Goal: Find specific page/section: Find specific page/section

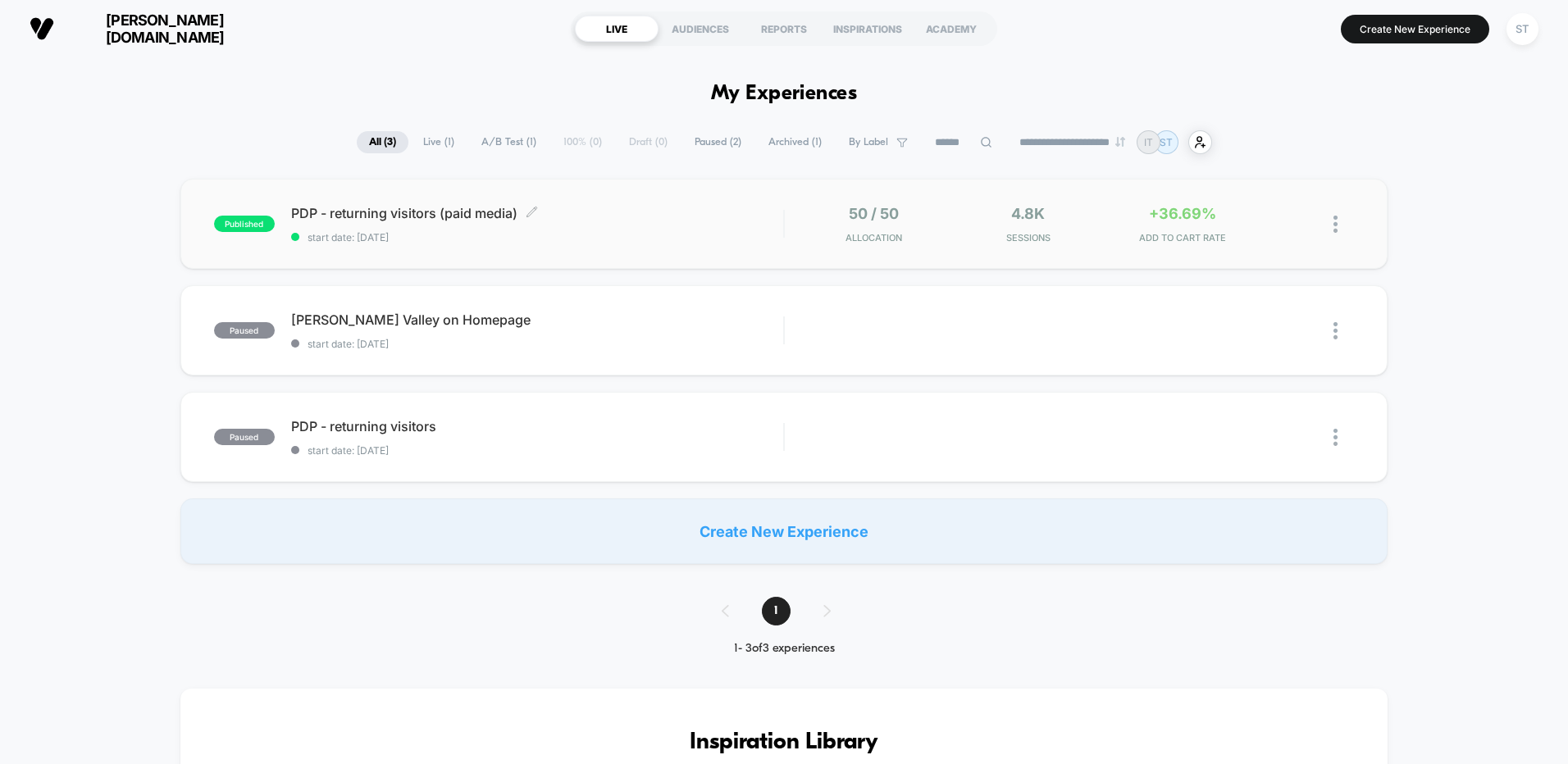
click at [581, 205] on span "PDP - returning visitors (paid media) Click to edit experience details" at bounding box center [537, 213] width 491 height 16
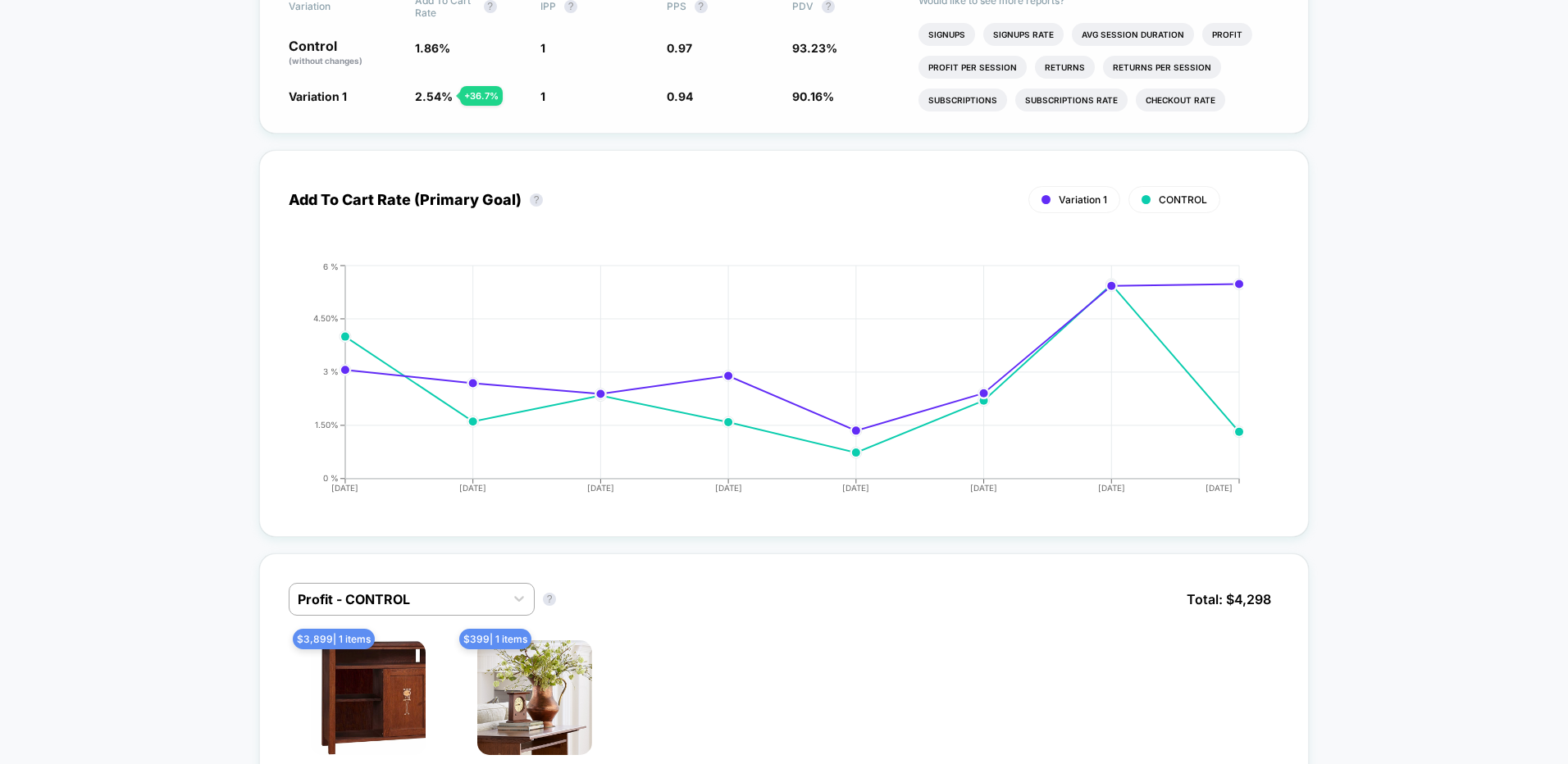
scroll to position [490, 0]
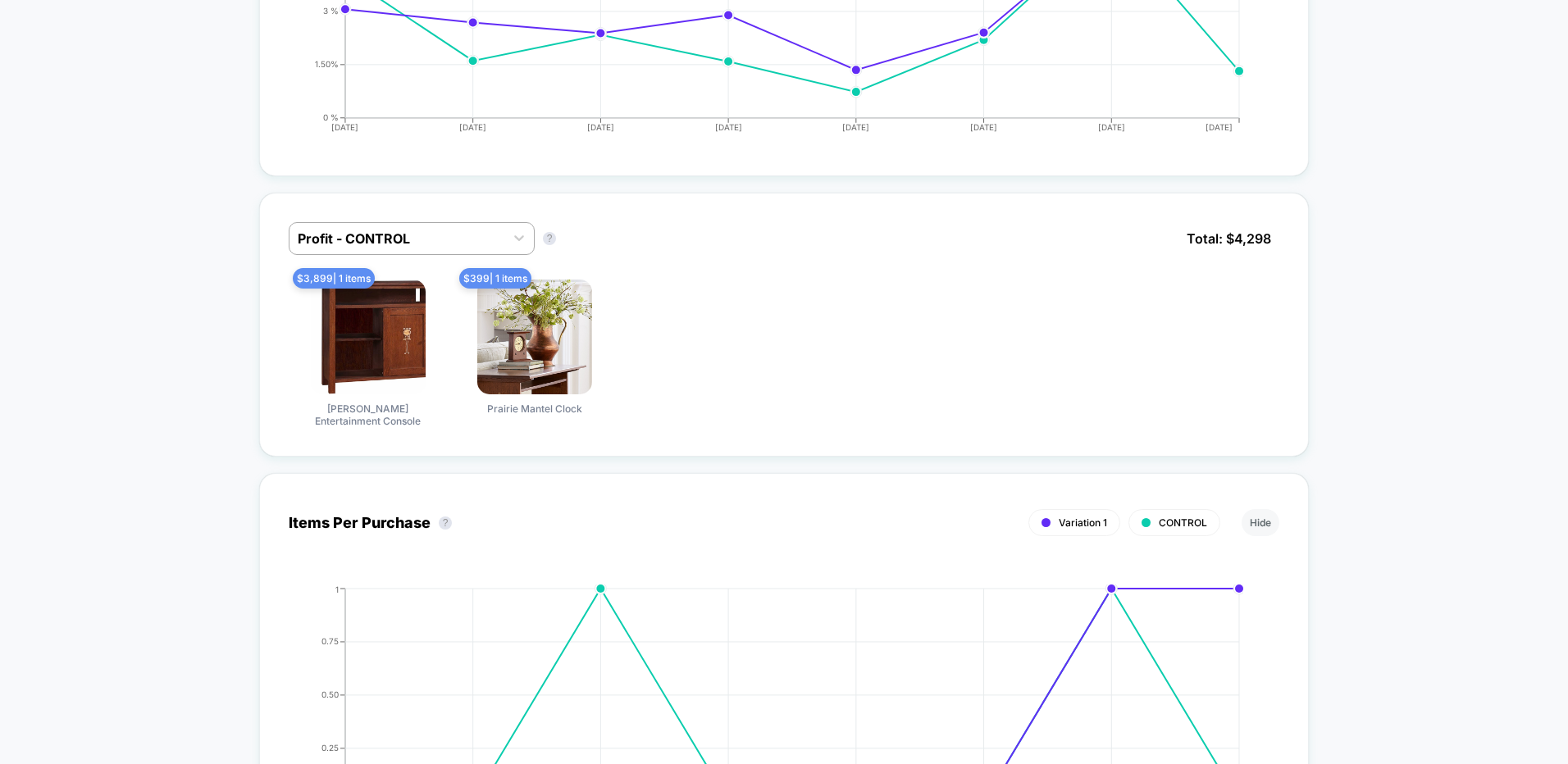
scroll to position [945, 0]
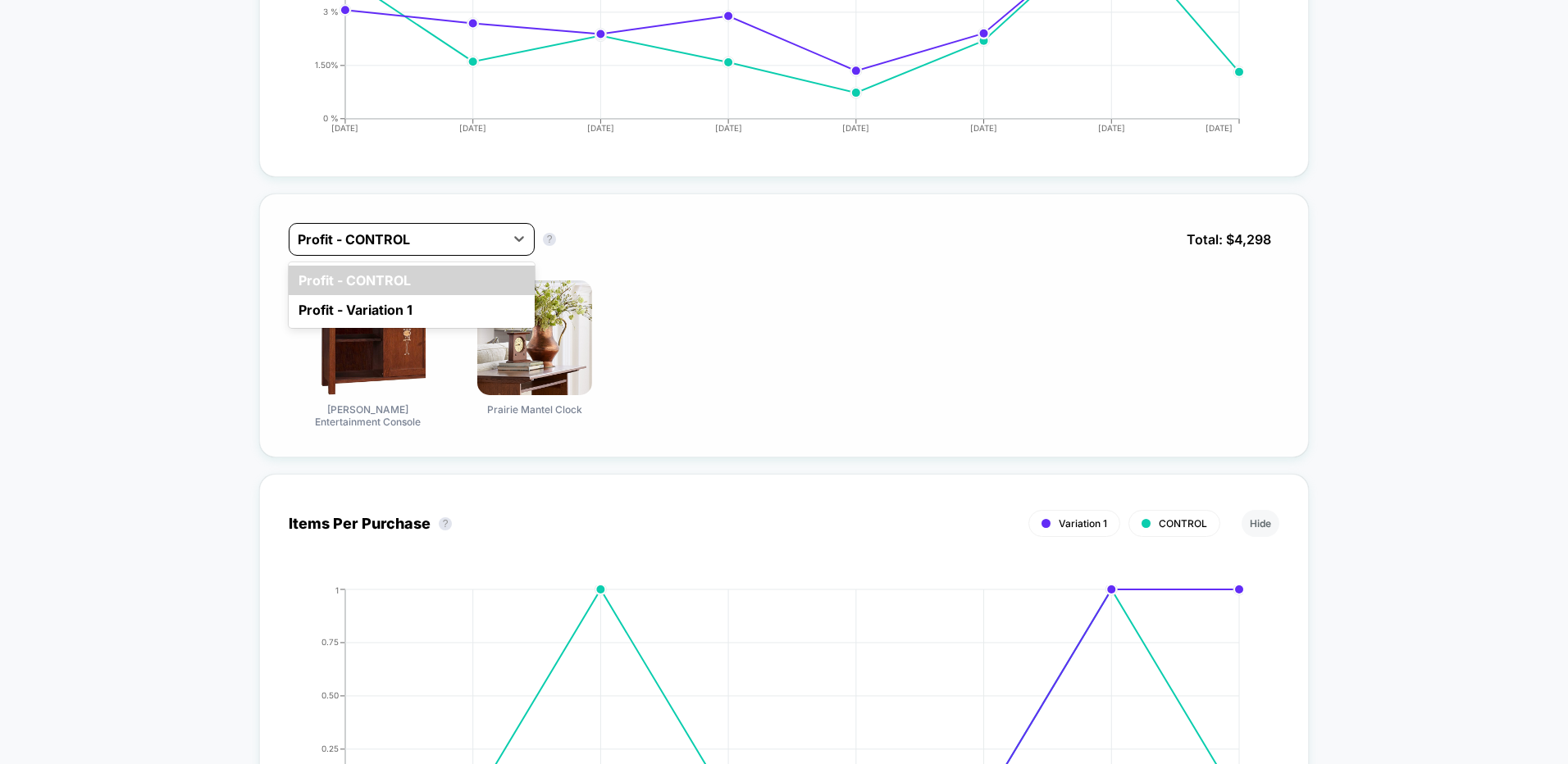
click at [476, 230] on div at bounding box center [396, 240] width 198 height 20
click at [464, 295] on div "Profit - Variation 1" at bounding box center [411, 310] width 246 height 30
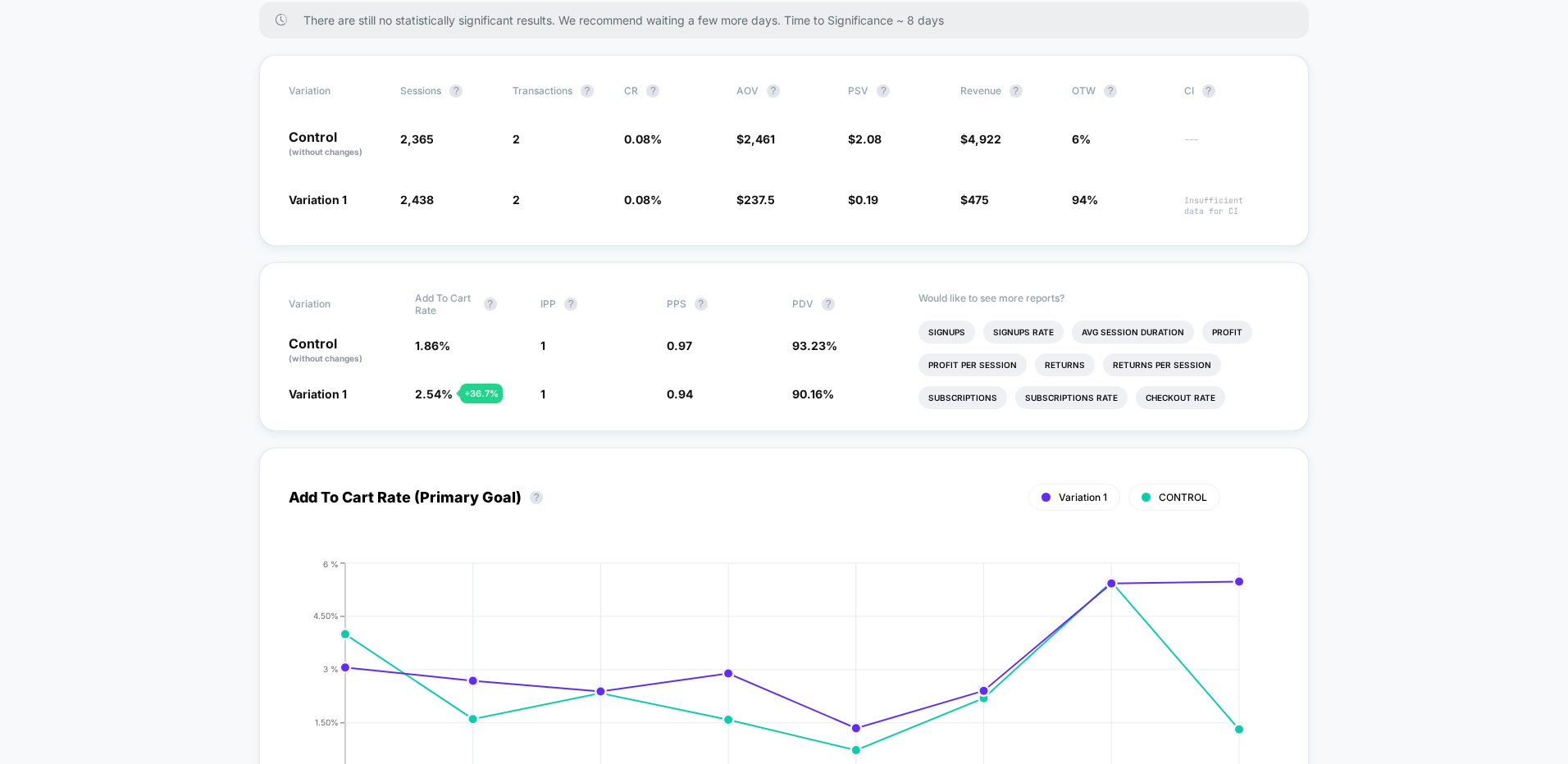
scroll to position [0, 0]
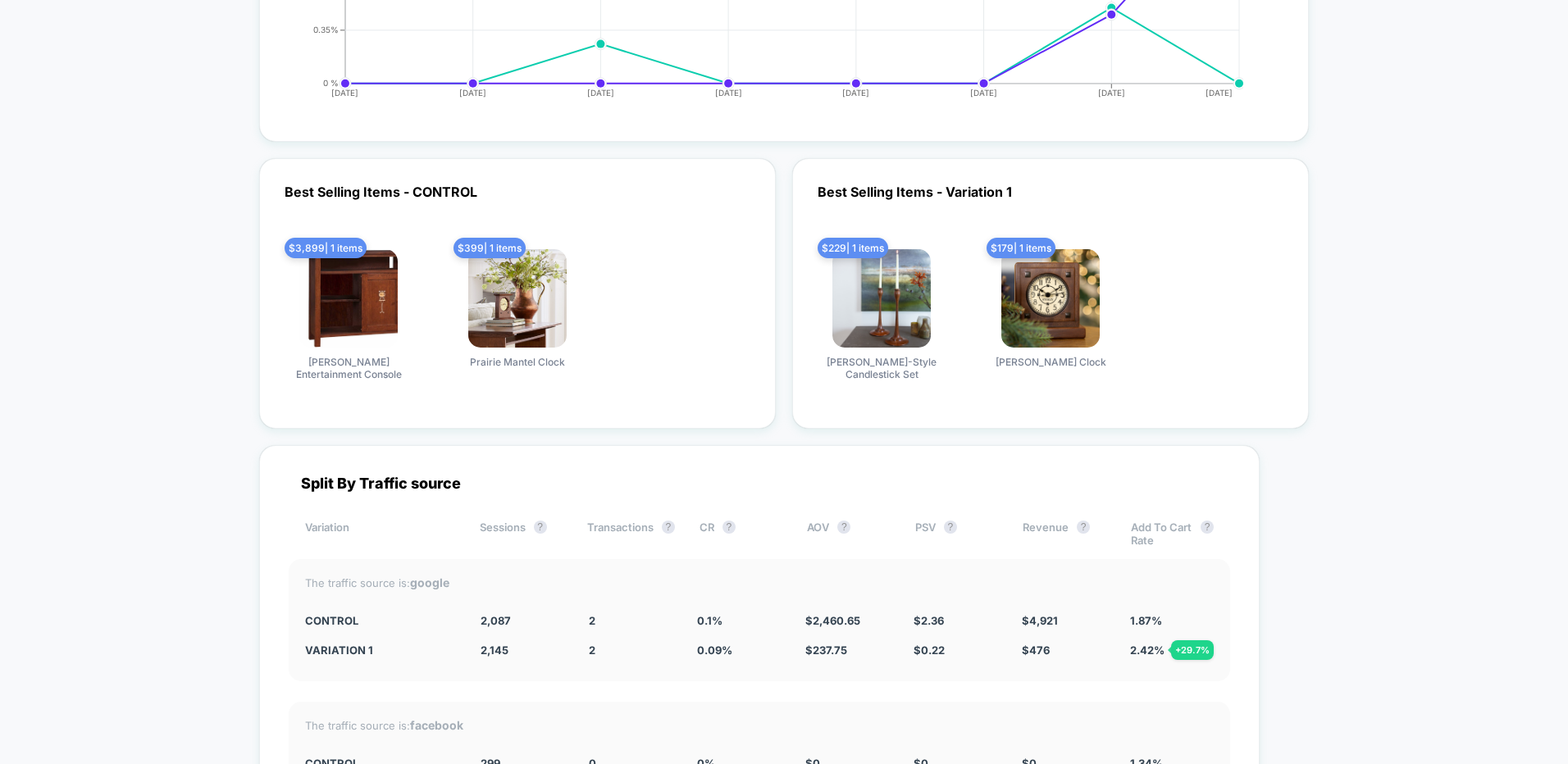
scroll to position [2388, 0]
